Goal: Task Accomplishment & Management: Manage account settings

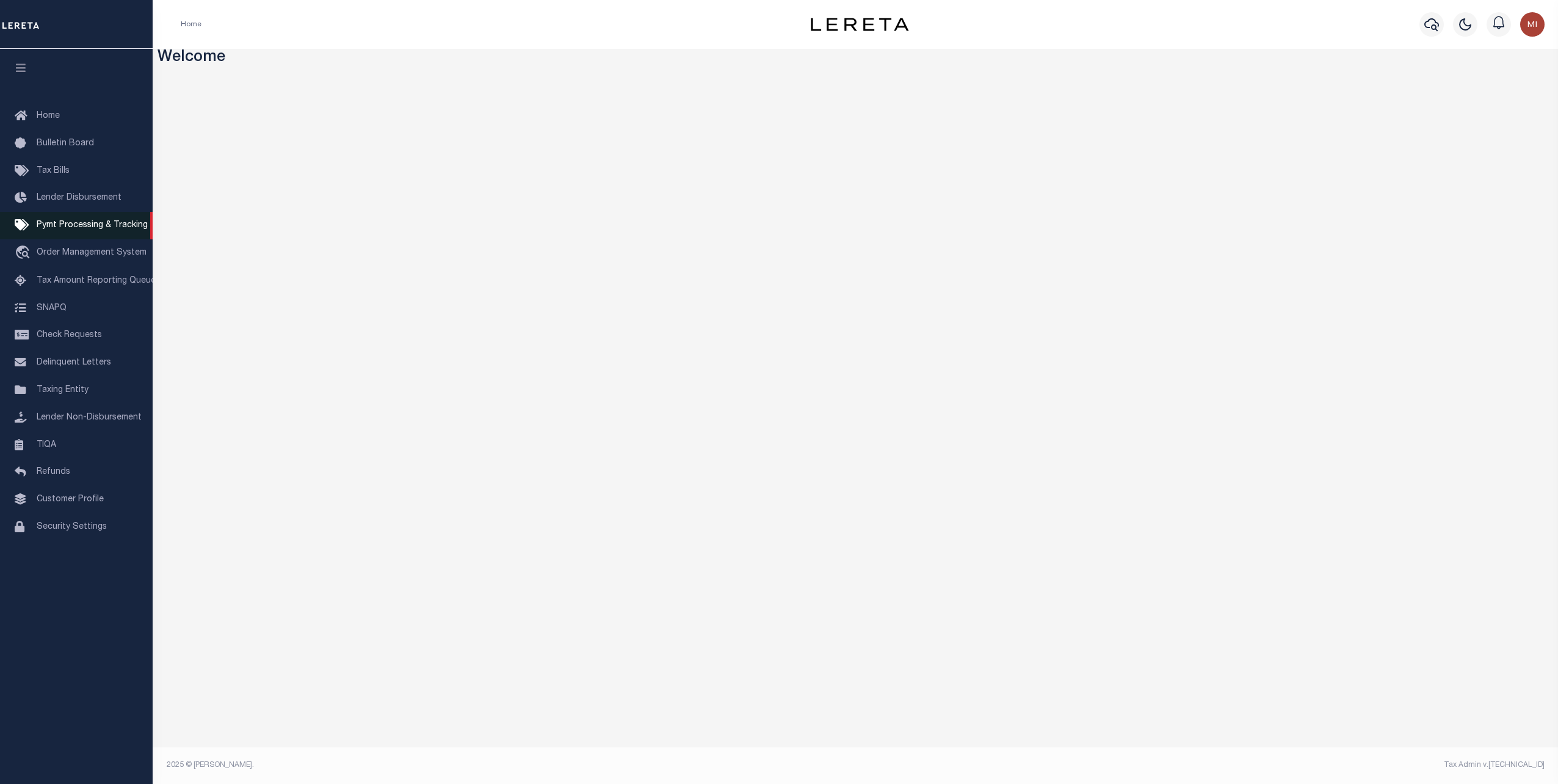
click at [68, 228] on span "Pymt Processing & Tracking" at bounding box center [93, 225] width 111 height 9
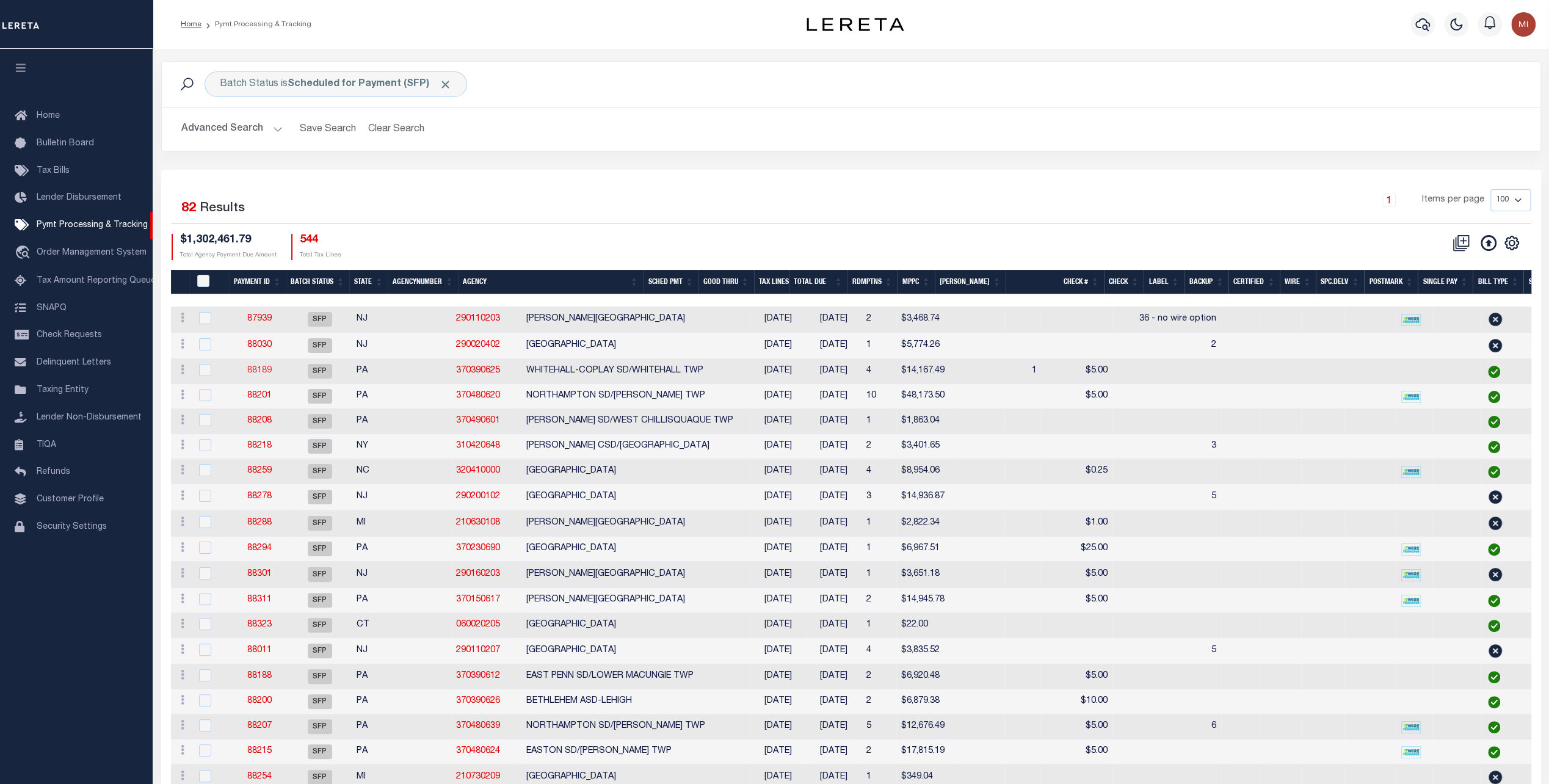
click at [255, 368] on link "88189" at bounding box center [259, 371] width 24 height 9
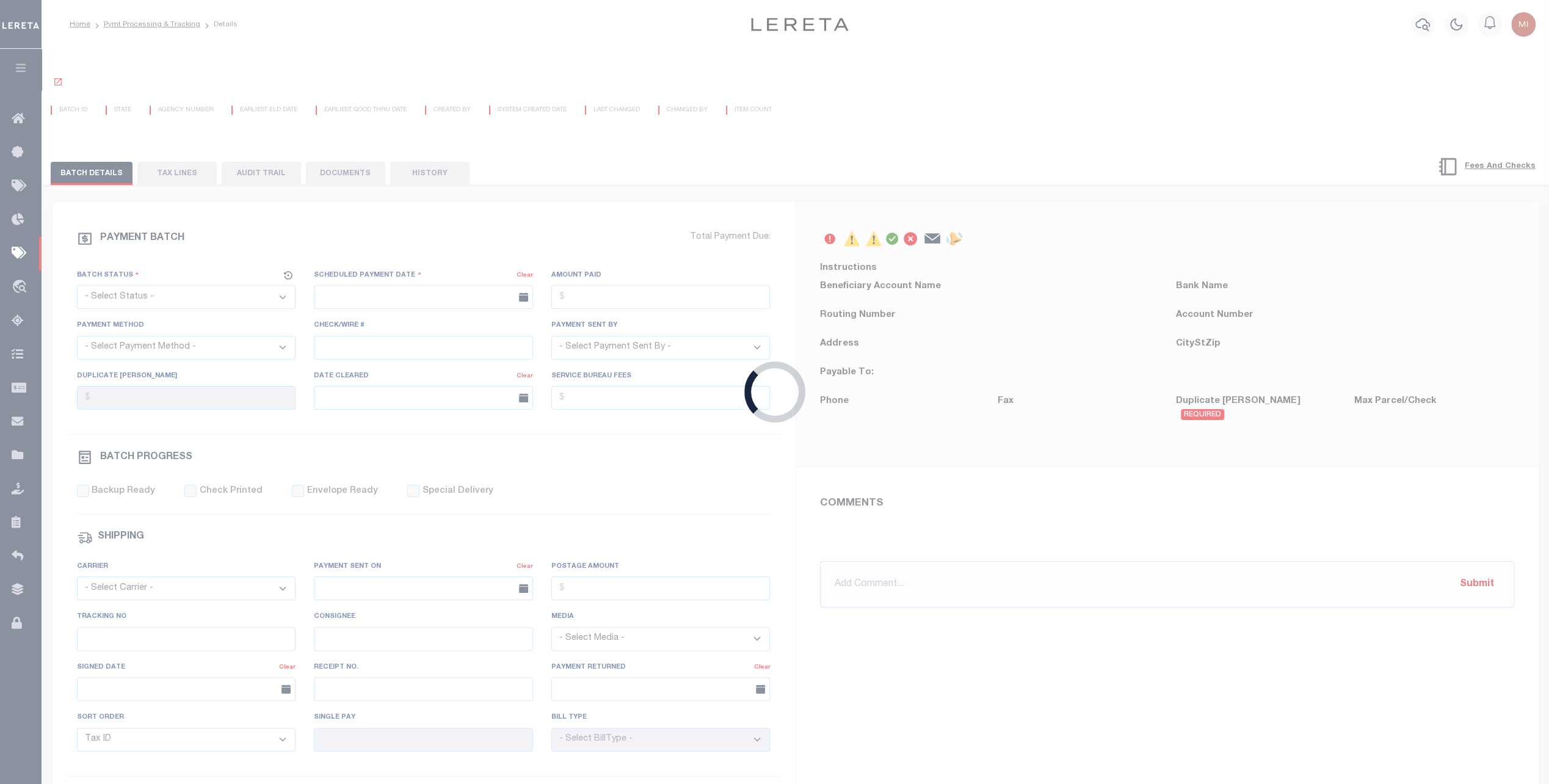
select select "SFP"
type input "[DATE]"
type input "[PERSON_NAME]"
type input "1"
radio input "true"
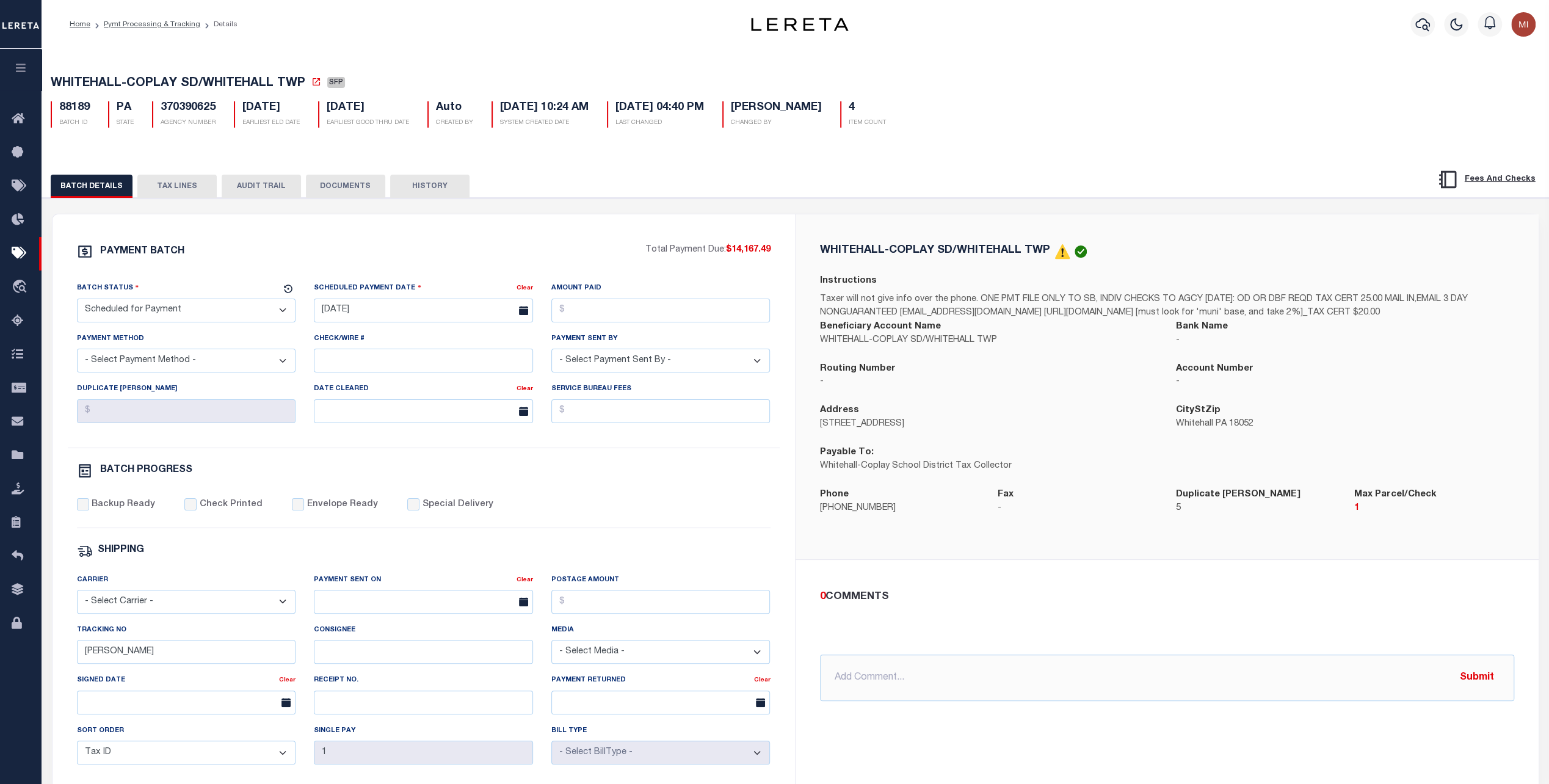
click at [430, 189] on button "HISTORY" at bounding box center [430, 186] width 79 height 23
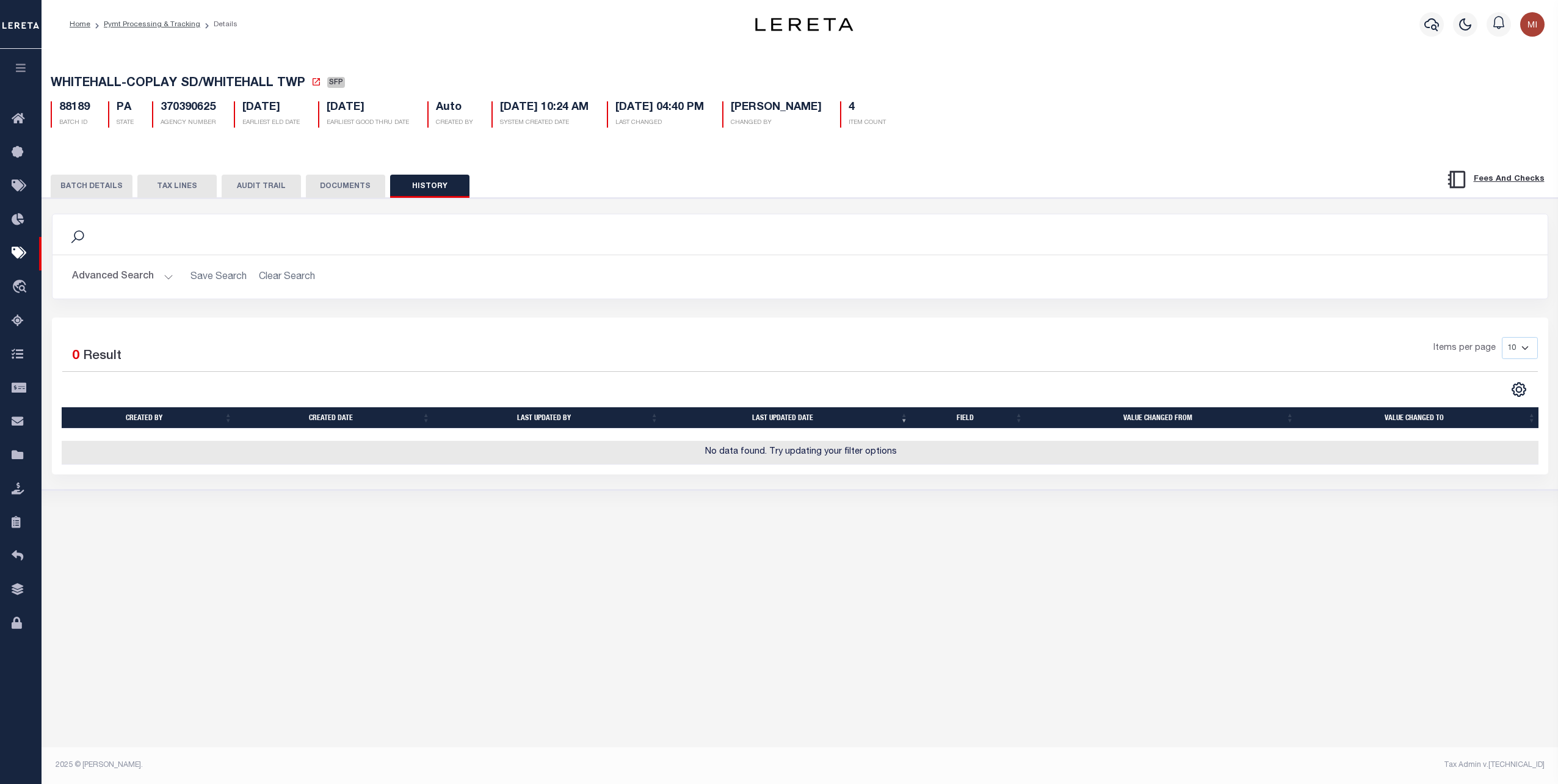
click at [346, 186] on button "DOCUMENTS" at bounding box center [345, 186] width 79 height 23
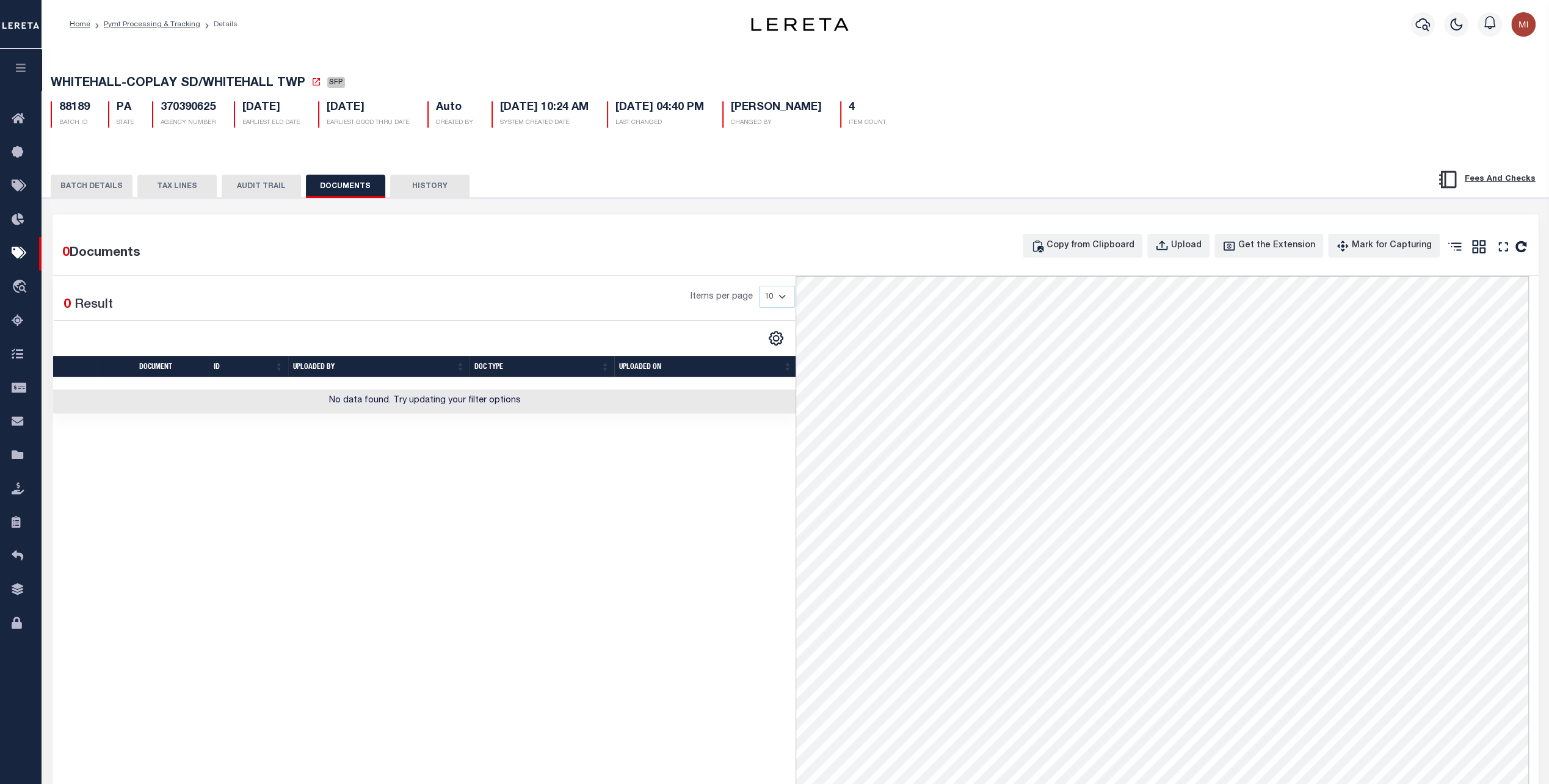
click at [103, 191] on button "BATCH DETAILS" at bounding box center [91, 186] width 82 height 23
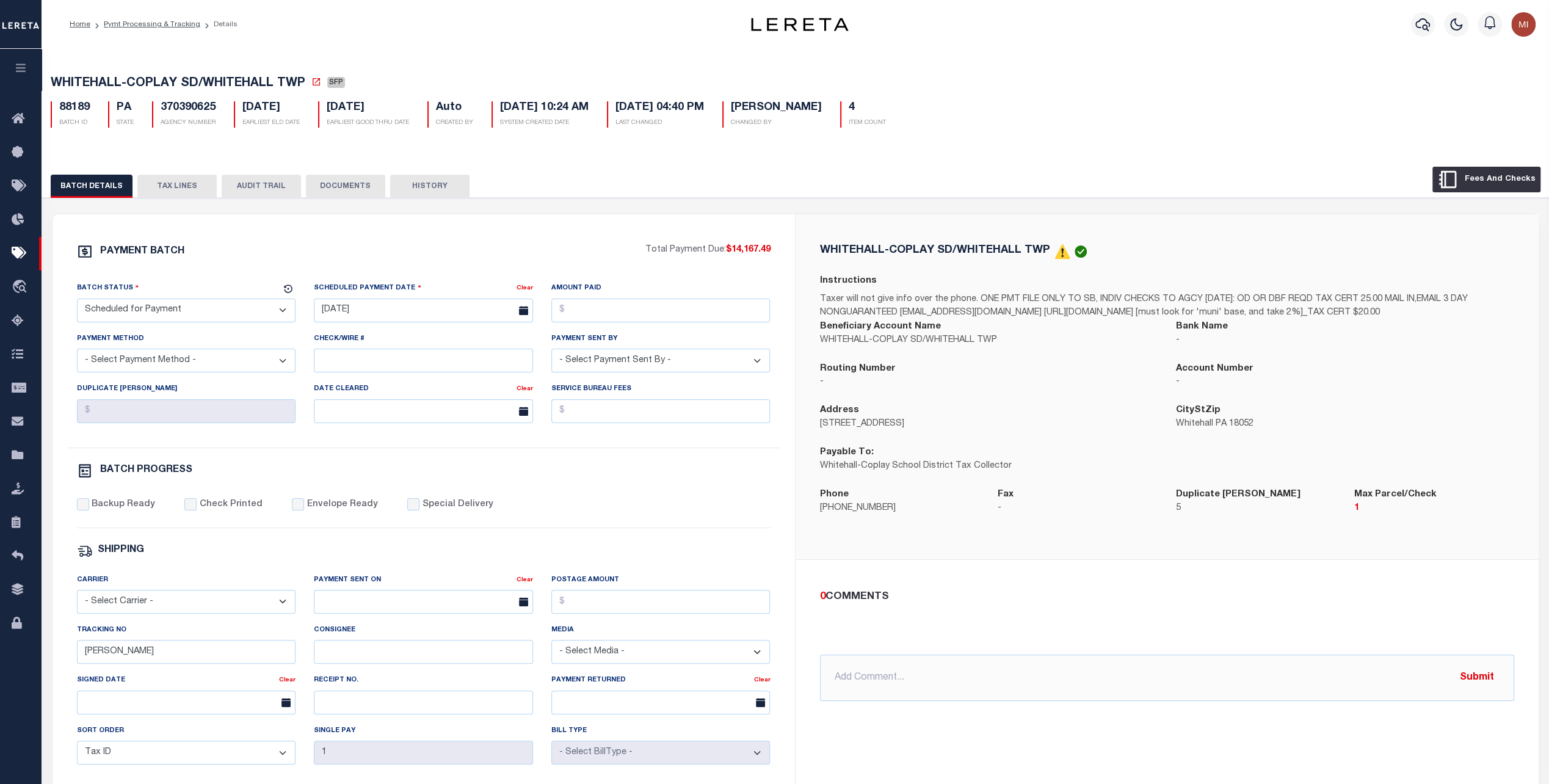
click at [1476, 183] on button "Fees And Checks" at bounding box center [1486, 179] width 108 height 26
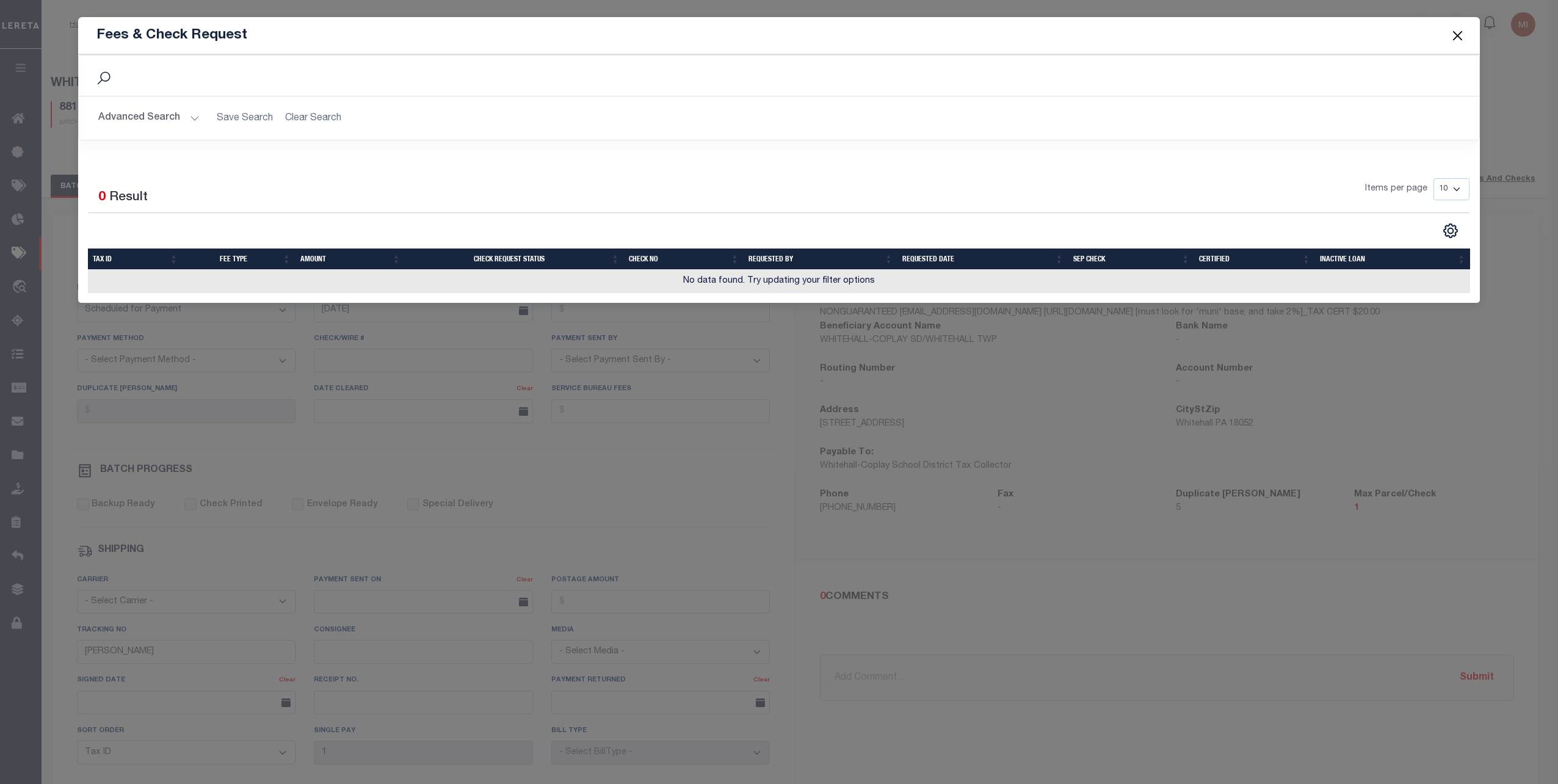
click at [1460, 33] on button "Close" at bounding box center [1457, 35] width 16 height 16
